Goal: Information Seeking & Learning: Learn about a topic

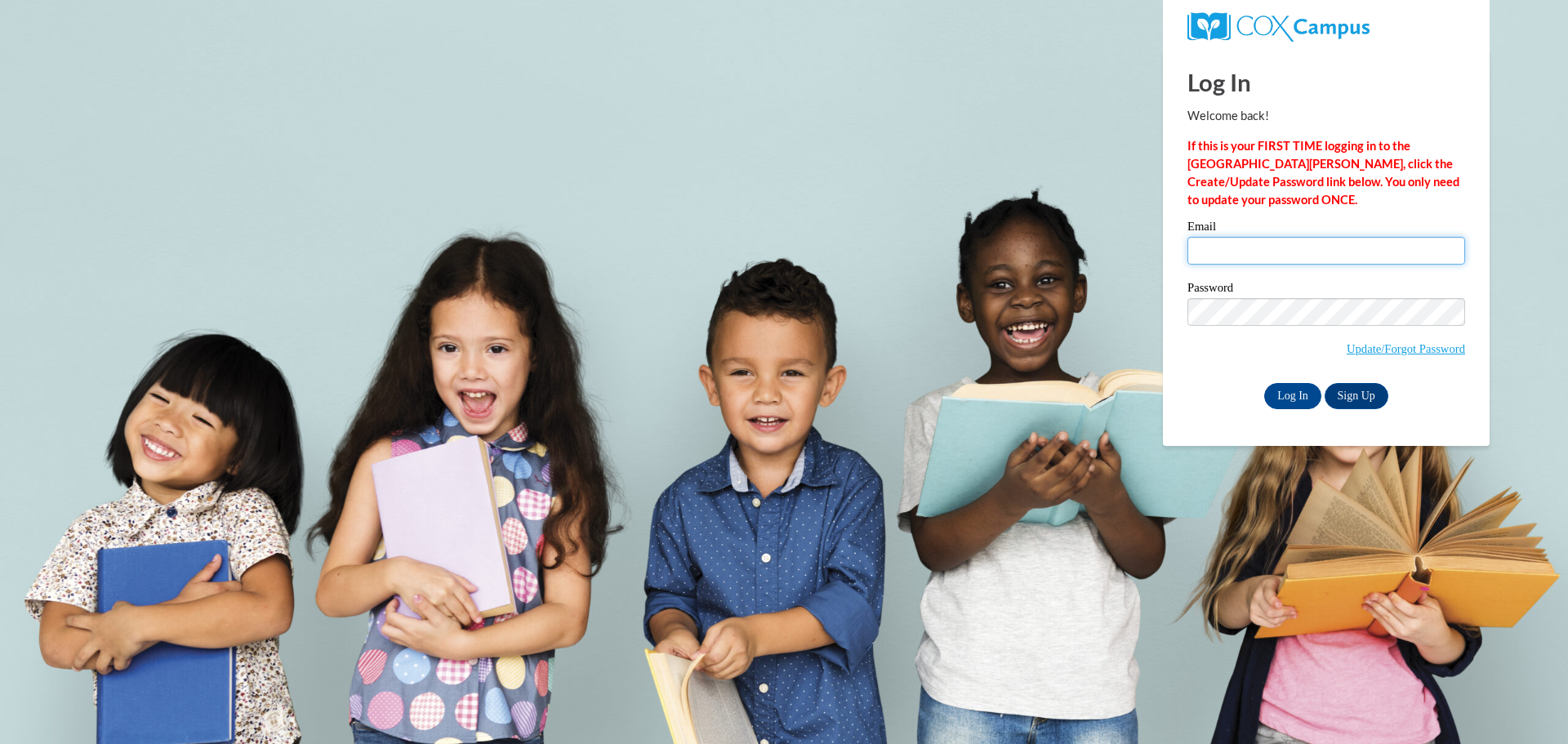
click at [1428, 237] on input "Email" at bounding box center [1326, 251] width 278 height 28
type input "webbc@prescott.k12.wi.us"
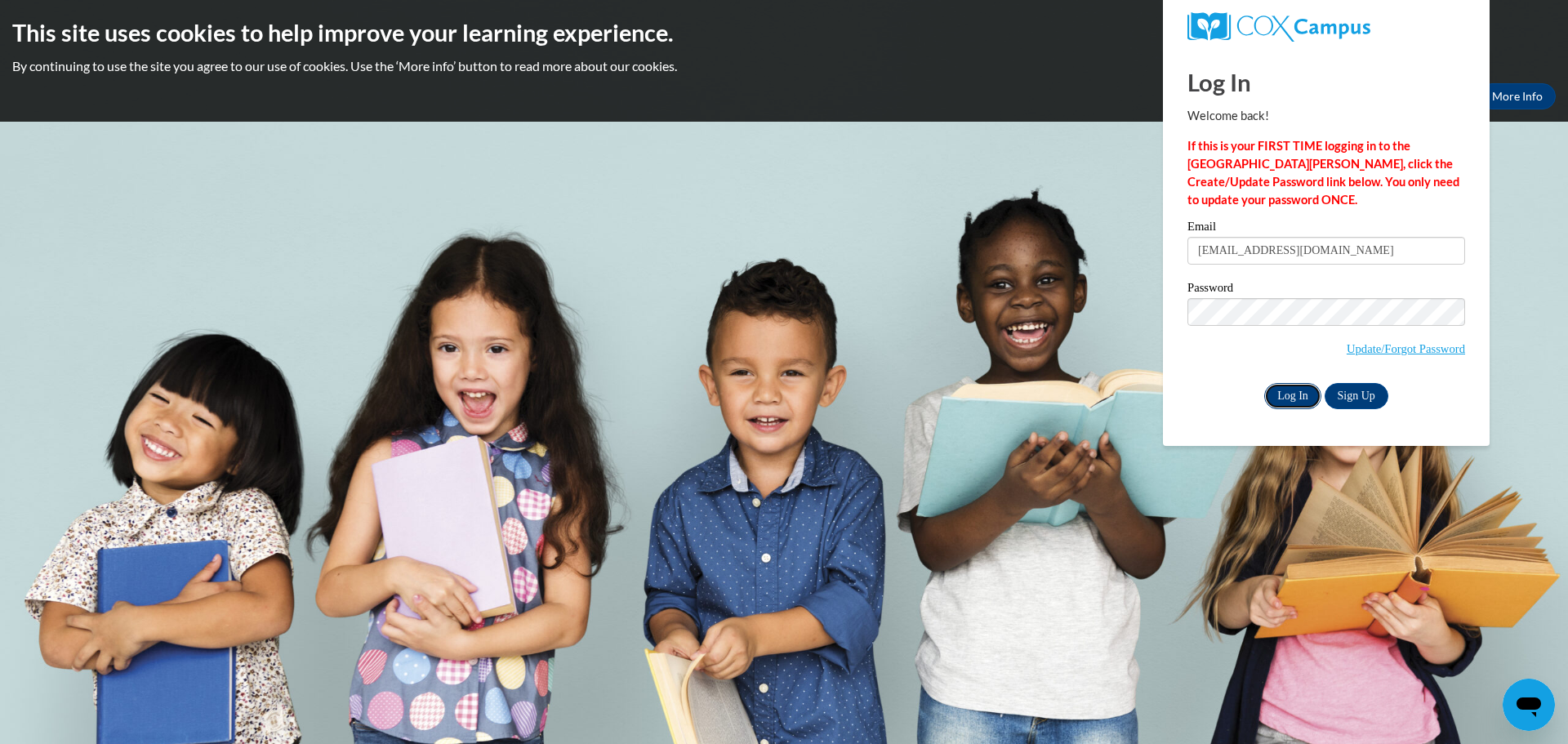
click at [1297, 383] on input "Log In" at bounding box center [1292, 396] width 57 height 26
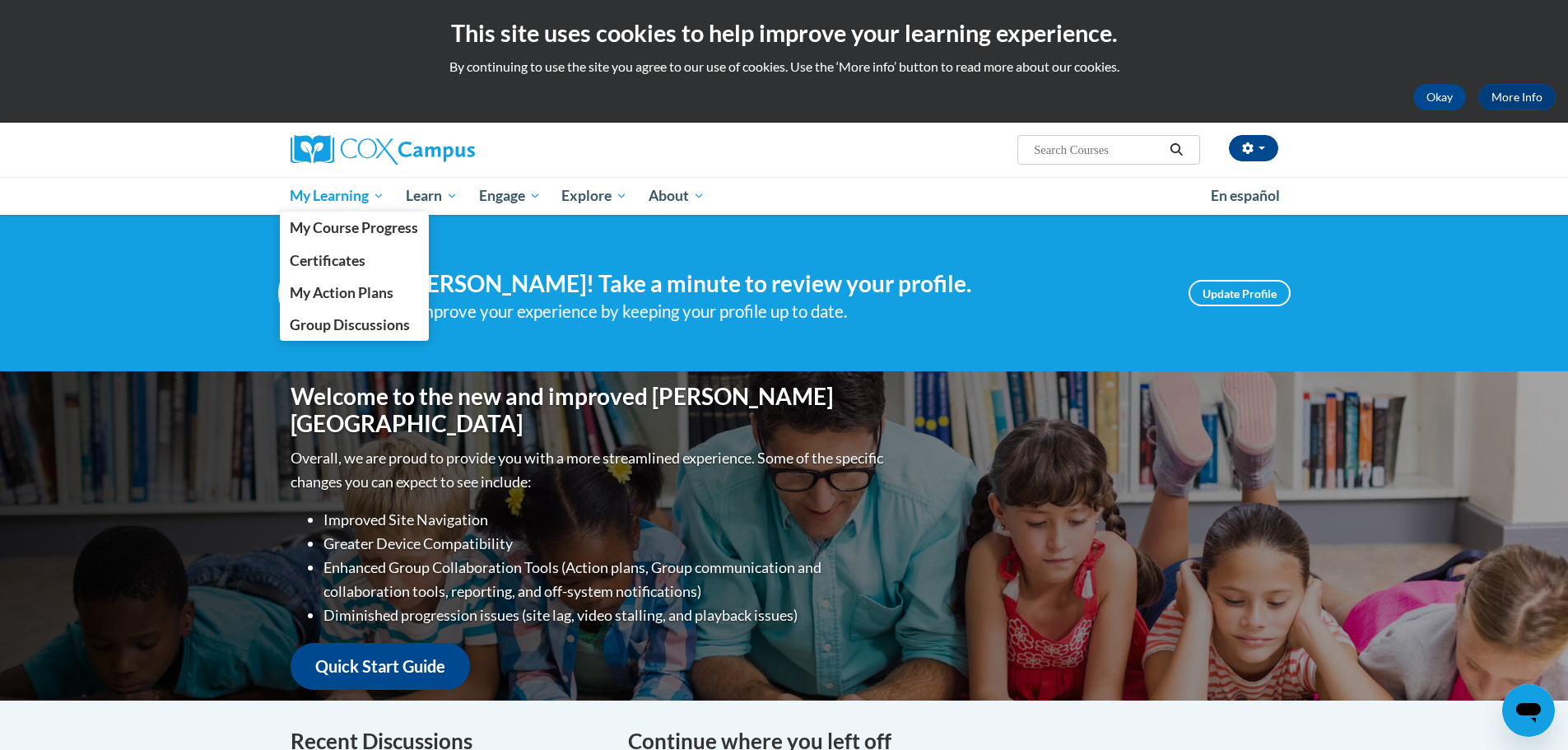
click at [340, 193] on span "My Learning" at bounding box center [337, 196] width 95 height 20
click at [371, 224] on span "My Course Progress" at bounding box center [354, 227] width 129 height 17
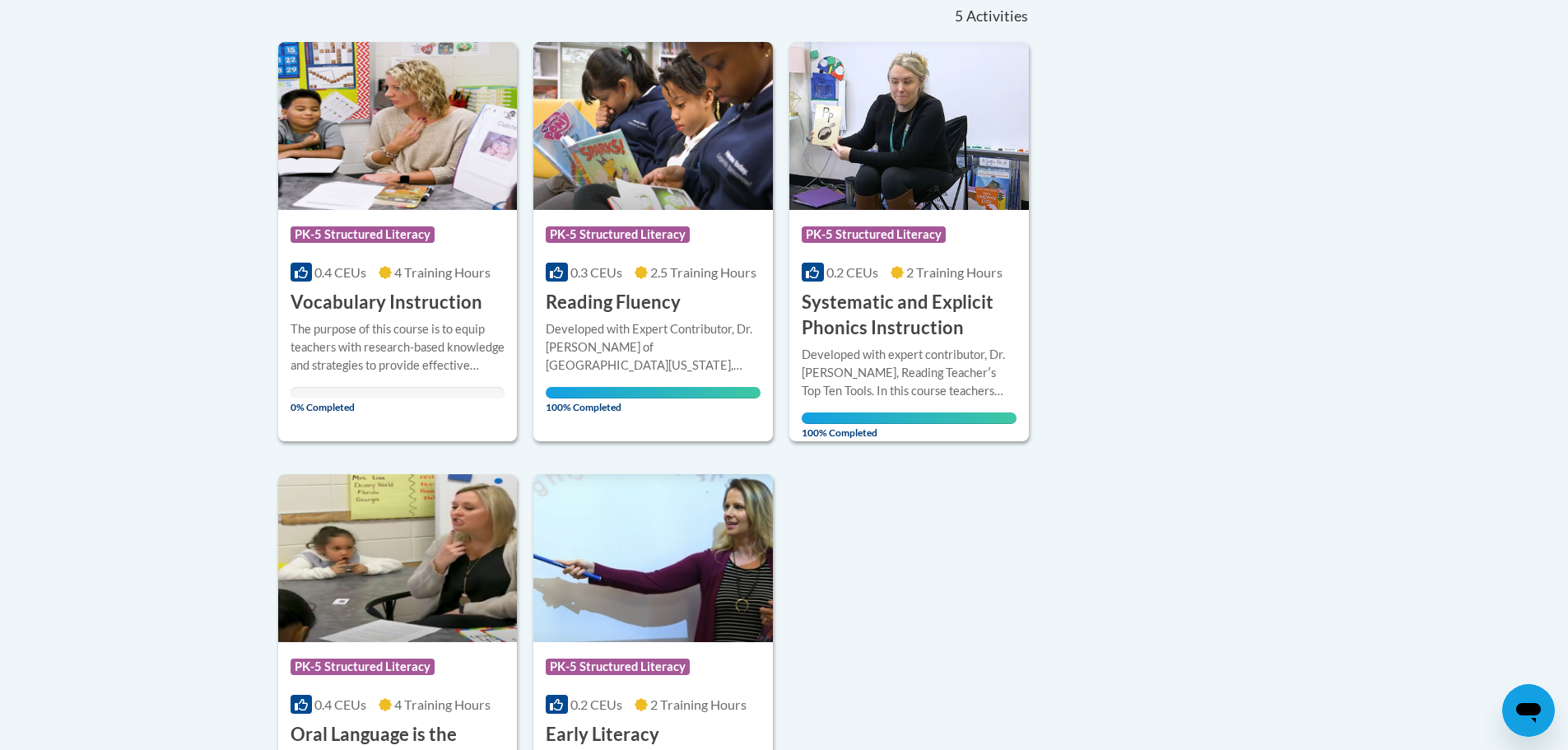
scroll to position [133, 0]
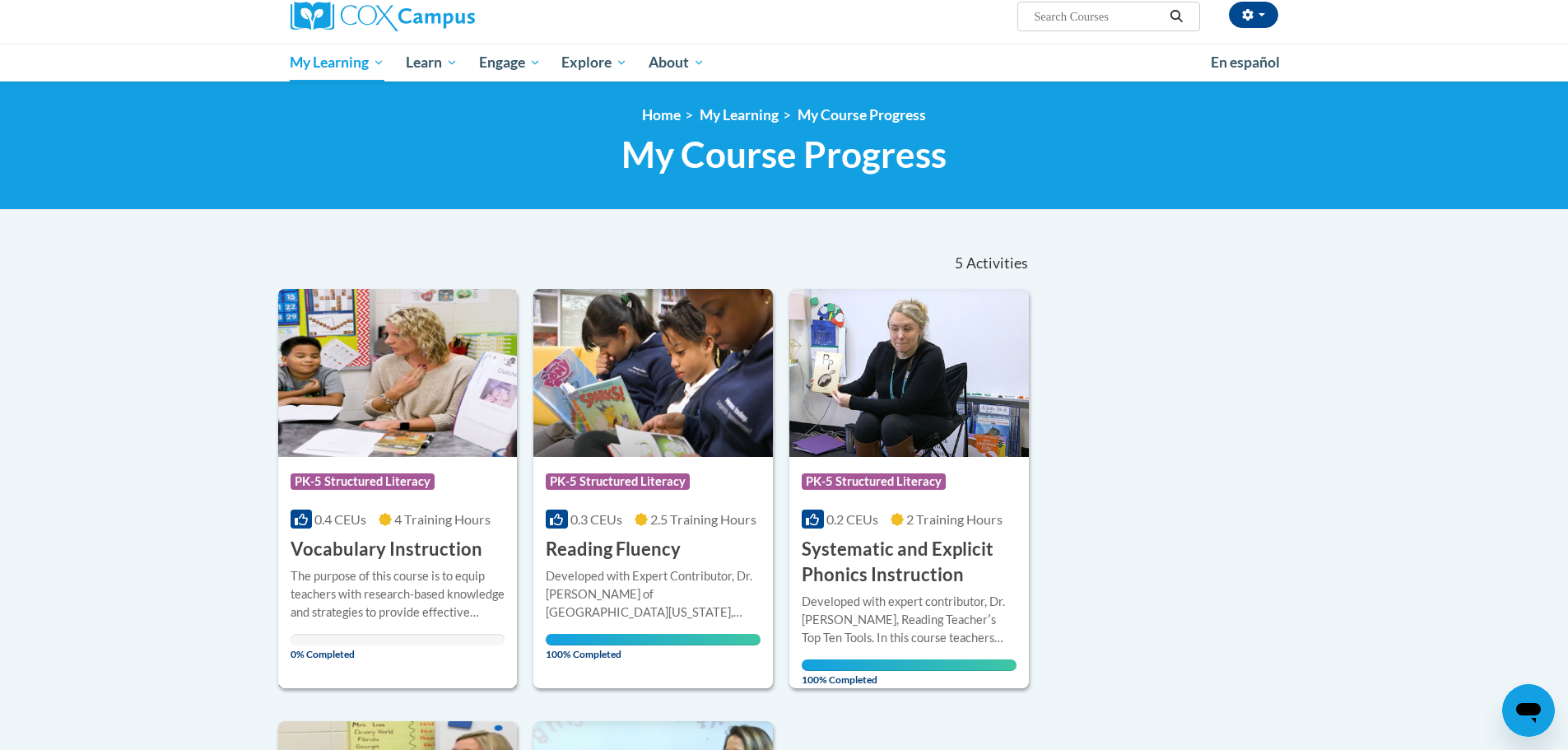
click at [440, 511] on span "4 Training Hours" at bounding box center [442, 518] width 97 height 16
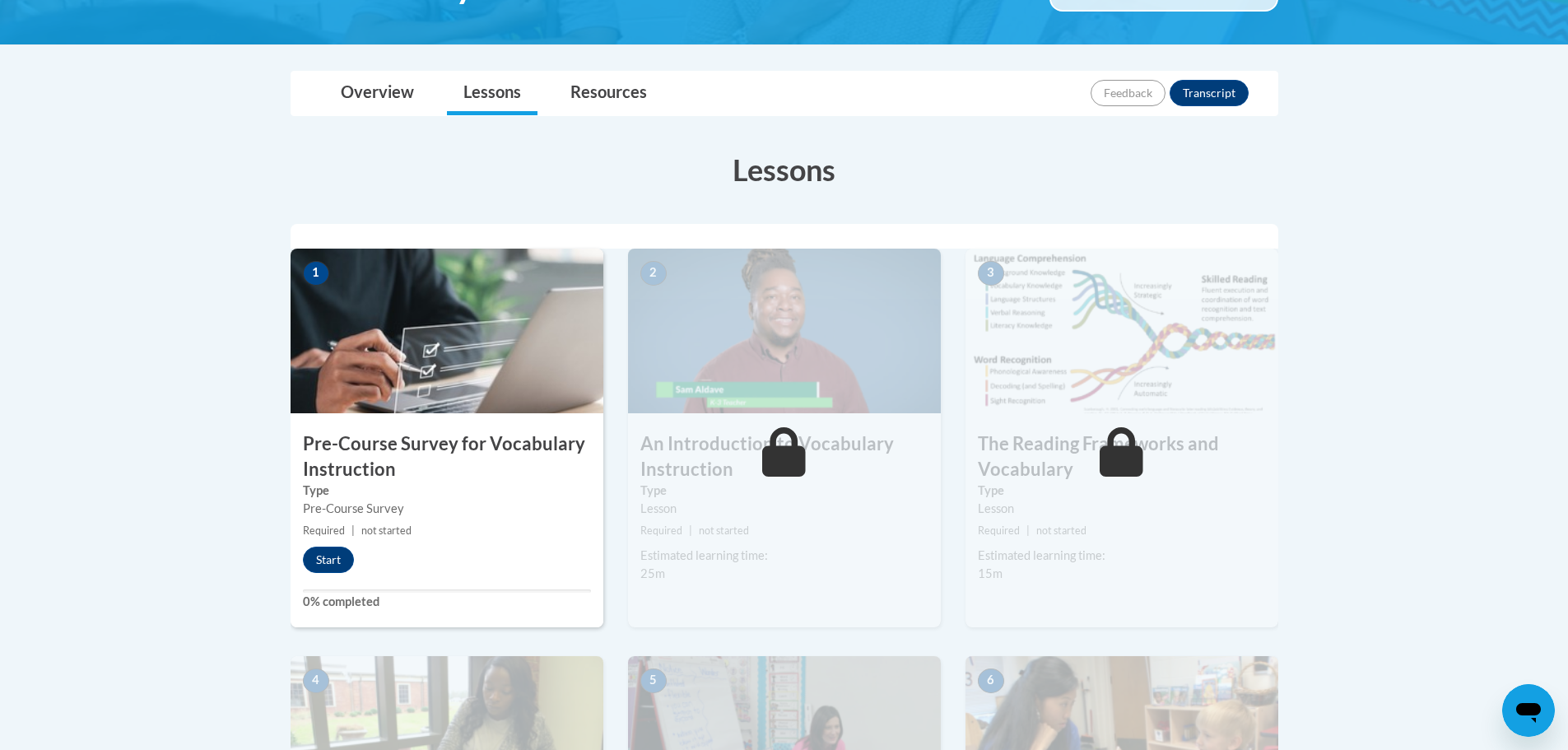
scroll to position [494, 0]
